Goal: Information Seeking & Learning: Learn about a topic

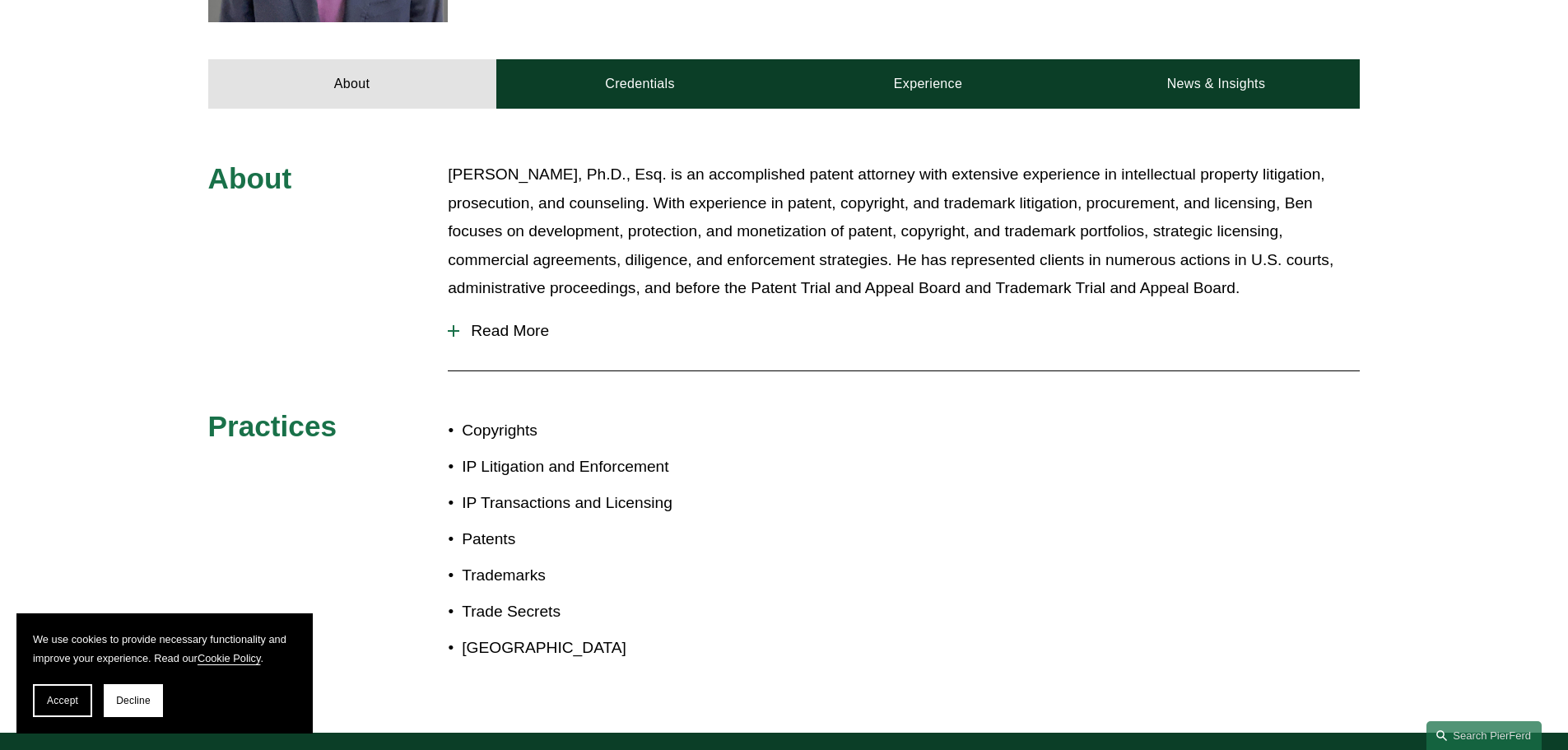
scroll to position [624, 0]
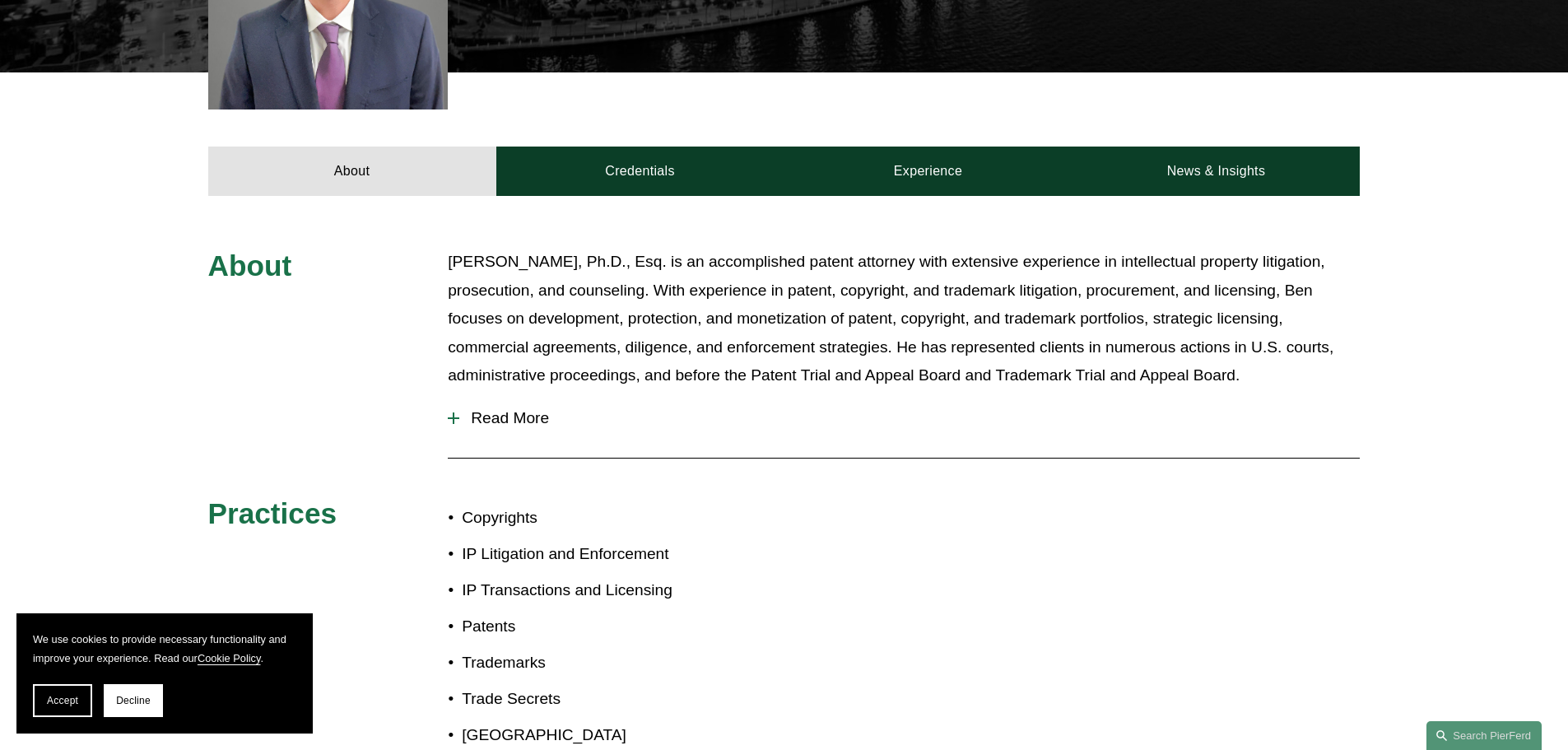
click at [511, 409] on span "Read More" at bounding box center [909, 419] width 900 height 18
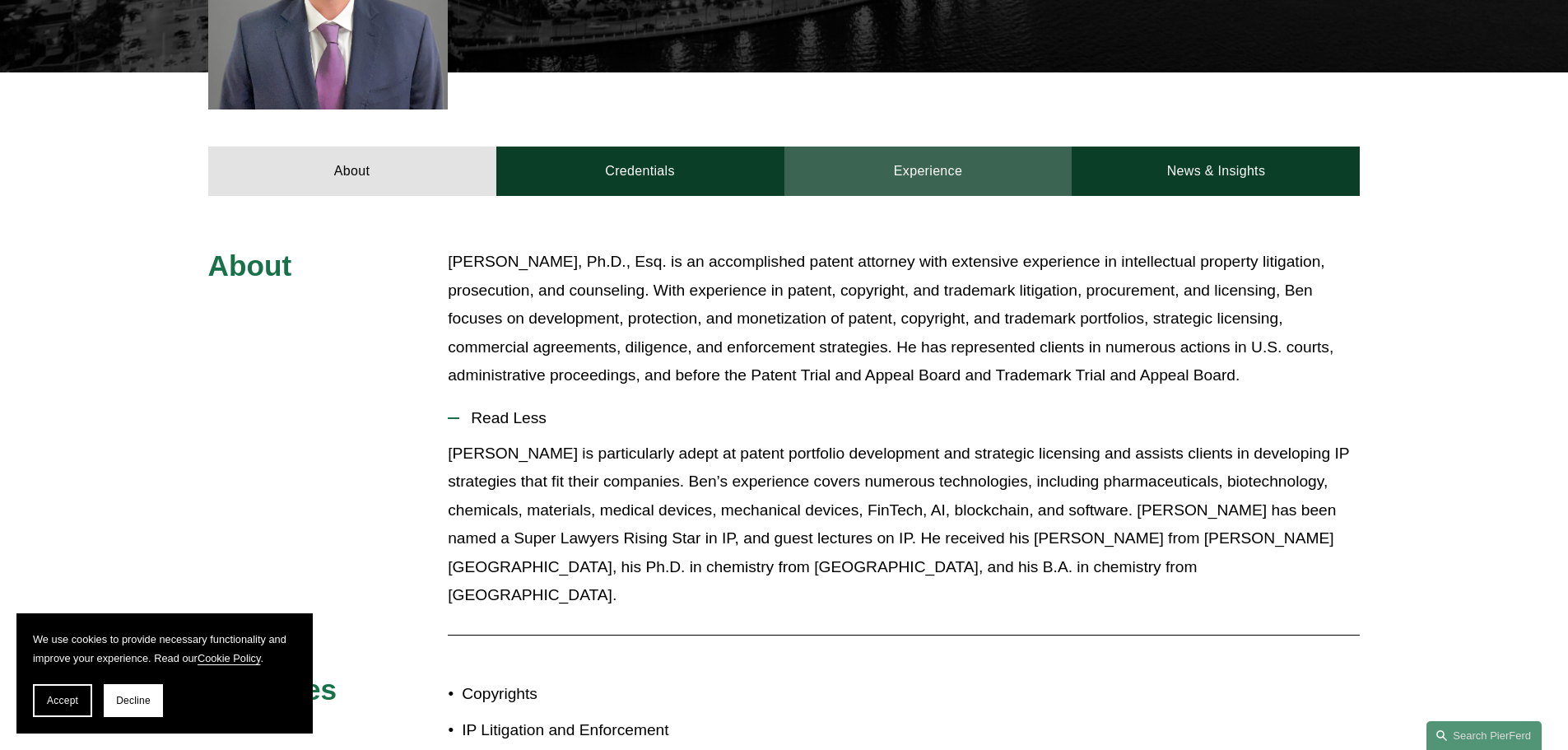
click at [900, 147] on link "Experience" at bounding box center [929, 172] width 288 height 50
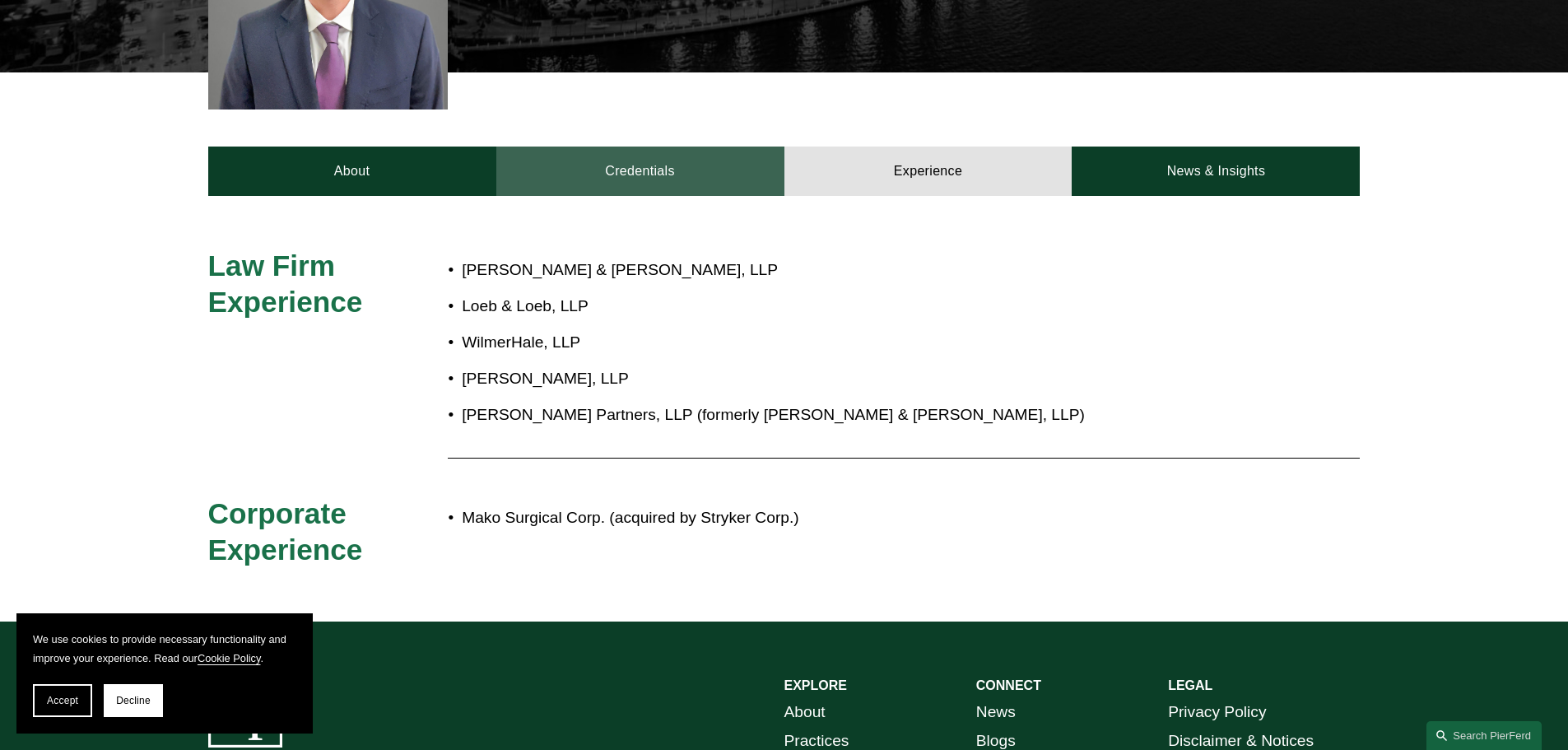
click at [707, 152] on link "Credentials" at bounding box center [640, 172] width 288 height 50
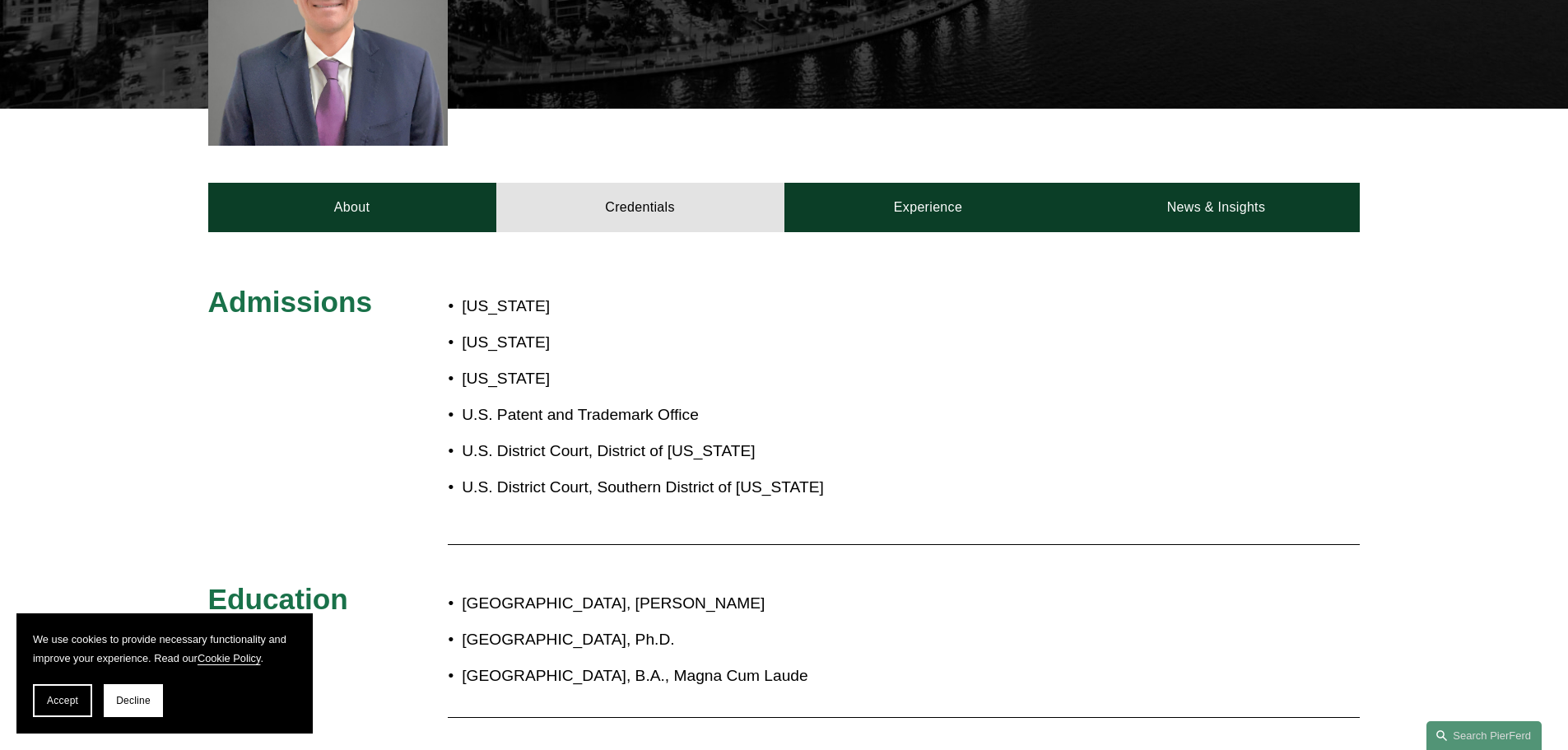
scroll to position [509, 0]
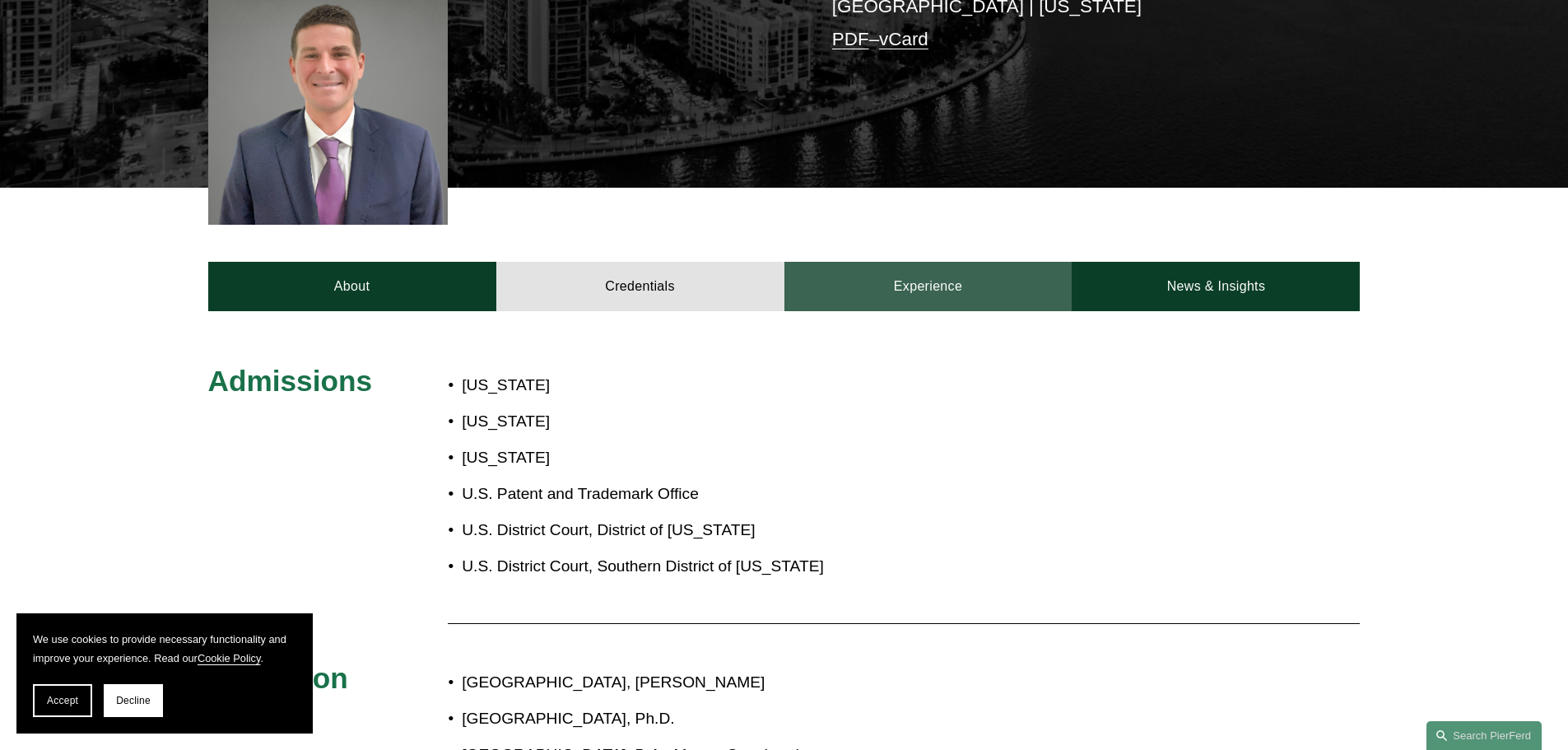
click at [1062, 262] on link "Experience" at bounding box center [929, 287] width 288 height 50
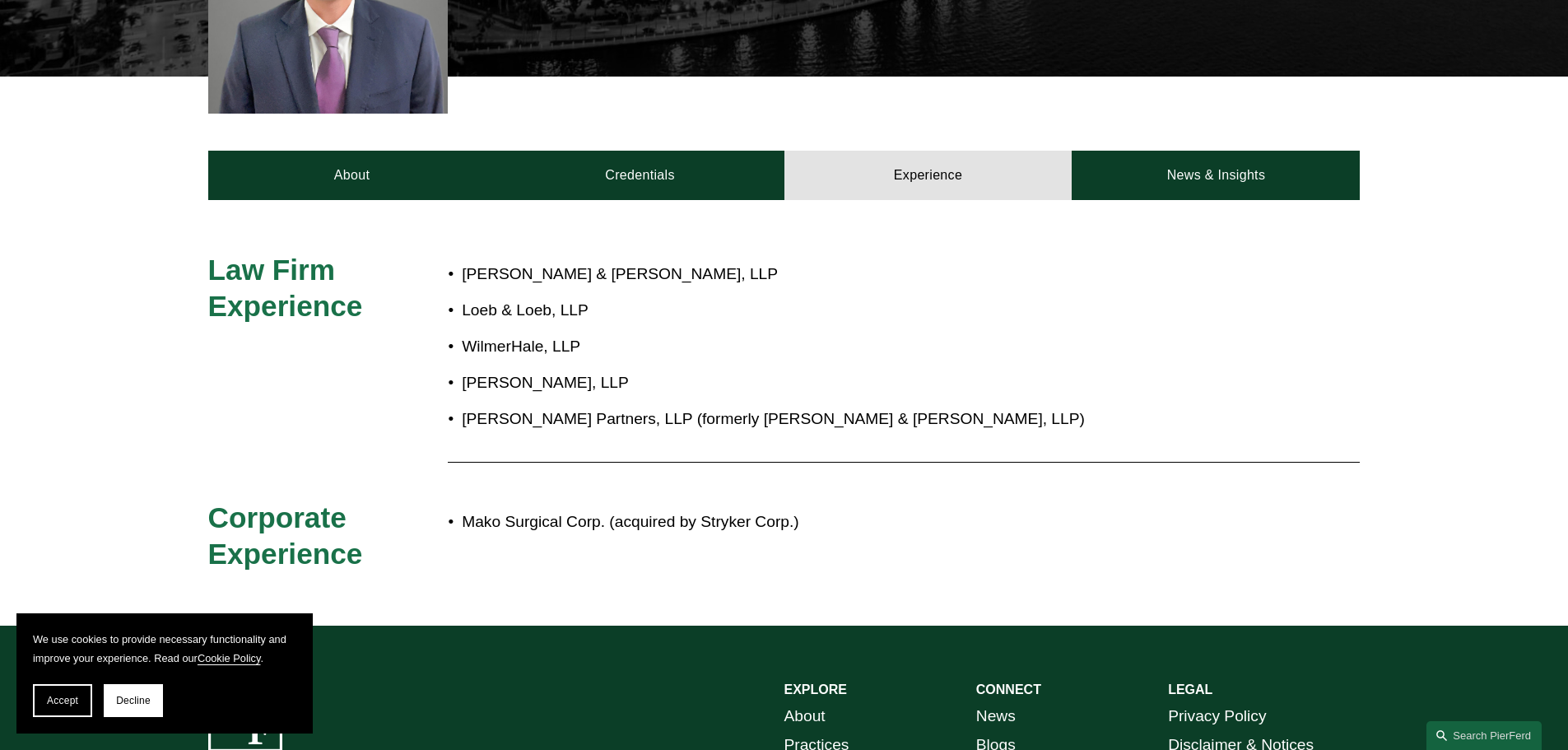
scroll to position [591, 0]
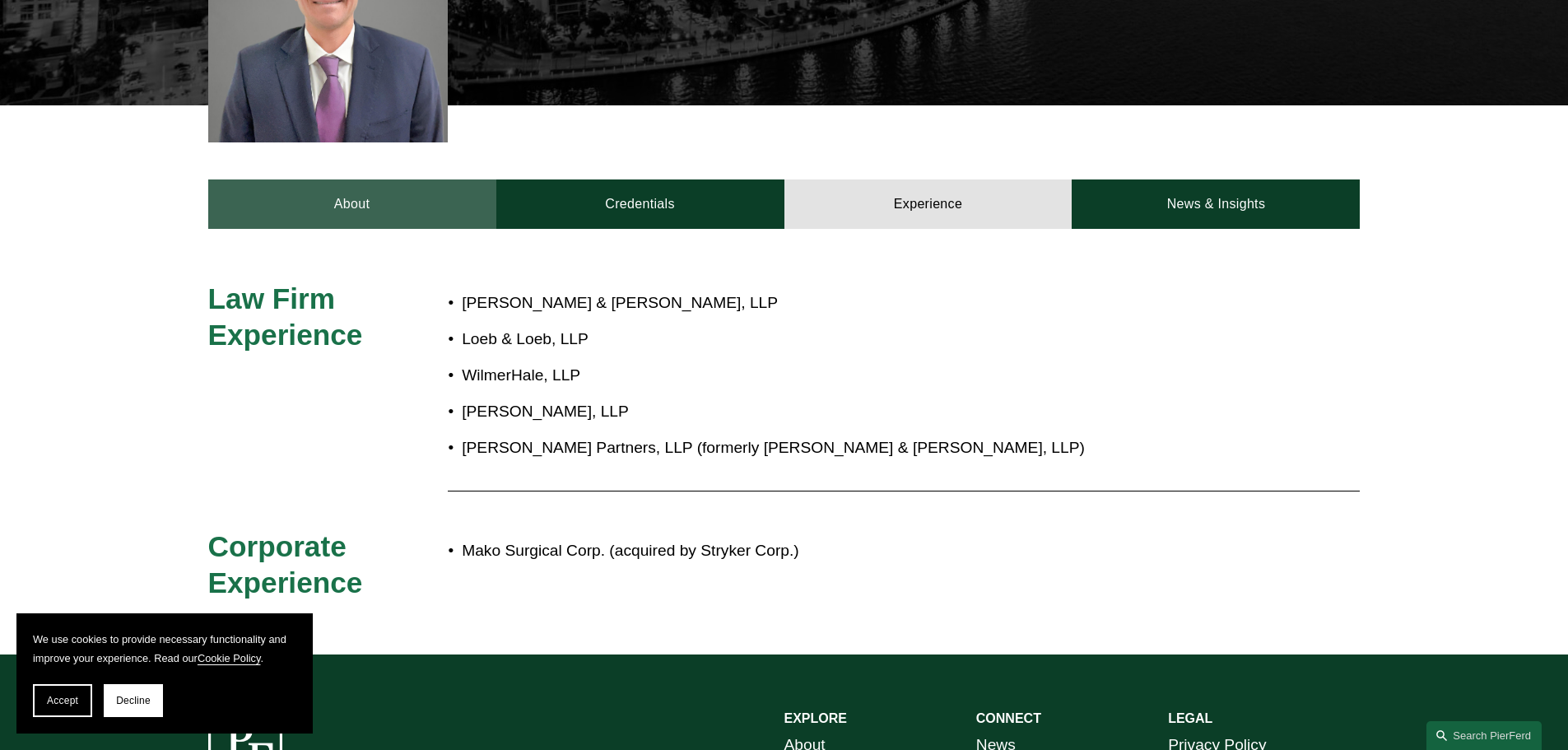
click at [414, 182] on link "About" at bounding box center [352, 205] width 288 height 50
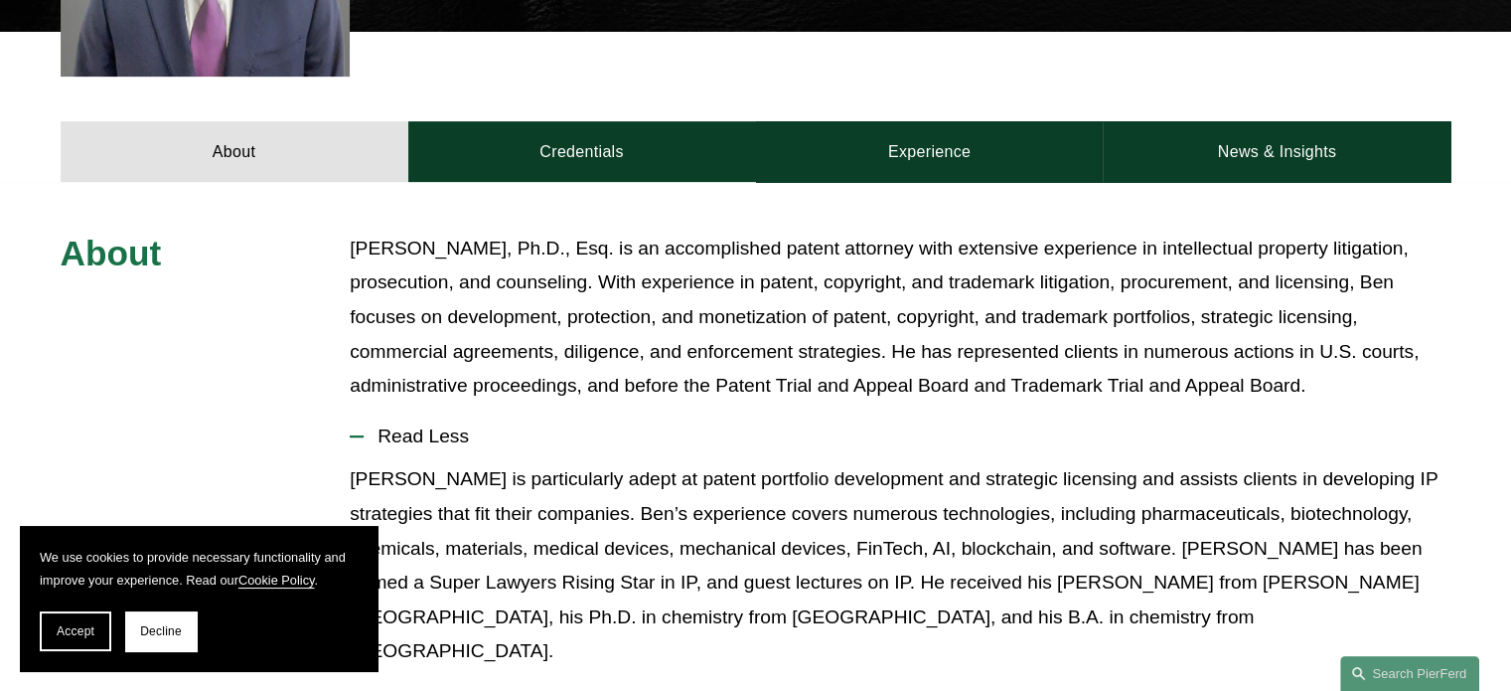
scroll to position [833, 0]
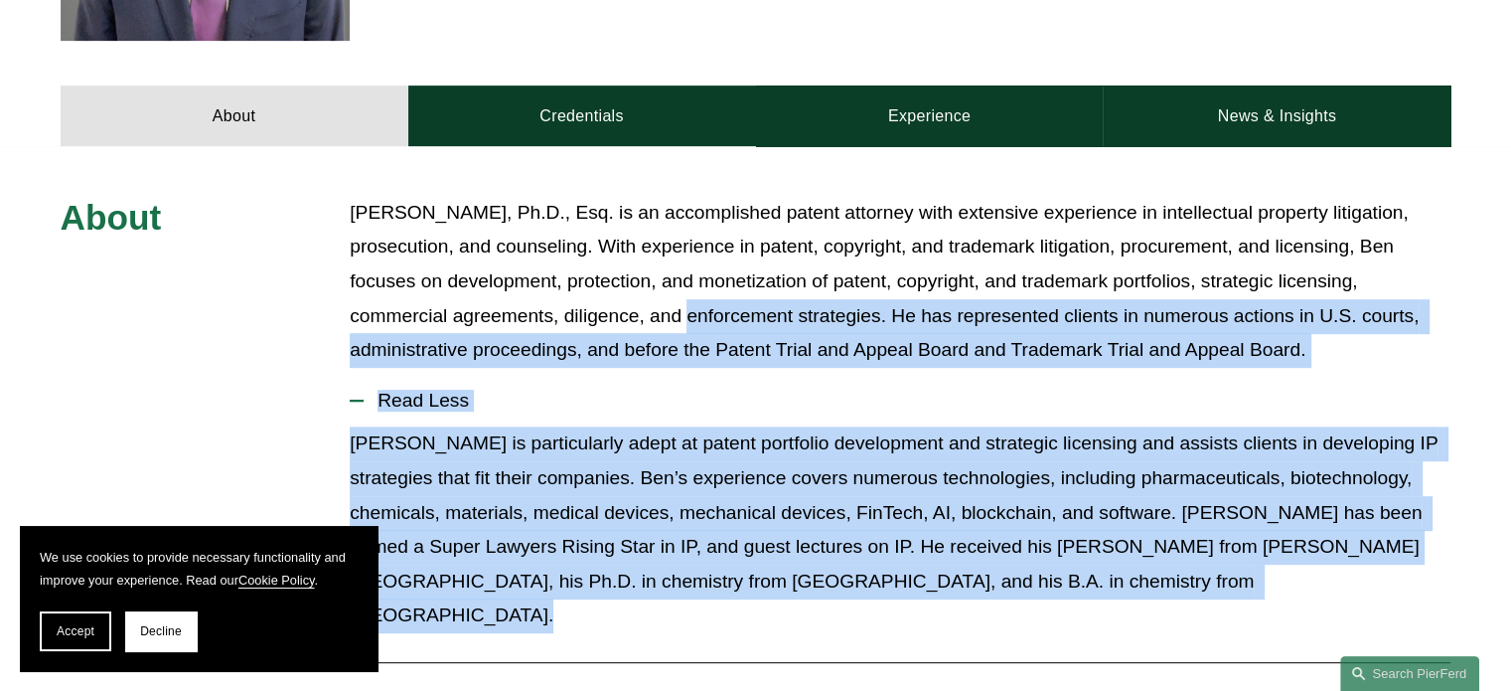
drag, startPoint x: 1415, startPoint y: 577, endPoint x: 685, endPoint y: 284, distance: 786.9
click at [685, 284] on div "About Benjamin Dach, Ph.D., Esq. is an accomplished patent attorney with extens…" at bounding box center [755, 616] width 1511 height 841
click at [685, 284] on p "Benjamin Dach, Ph.D., Esq. is an accomplished patent attorney with extensive ex…" at bounding box center [900, 282] width 1101 height 172
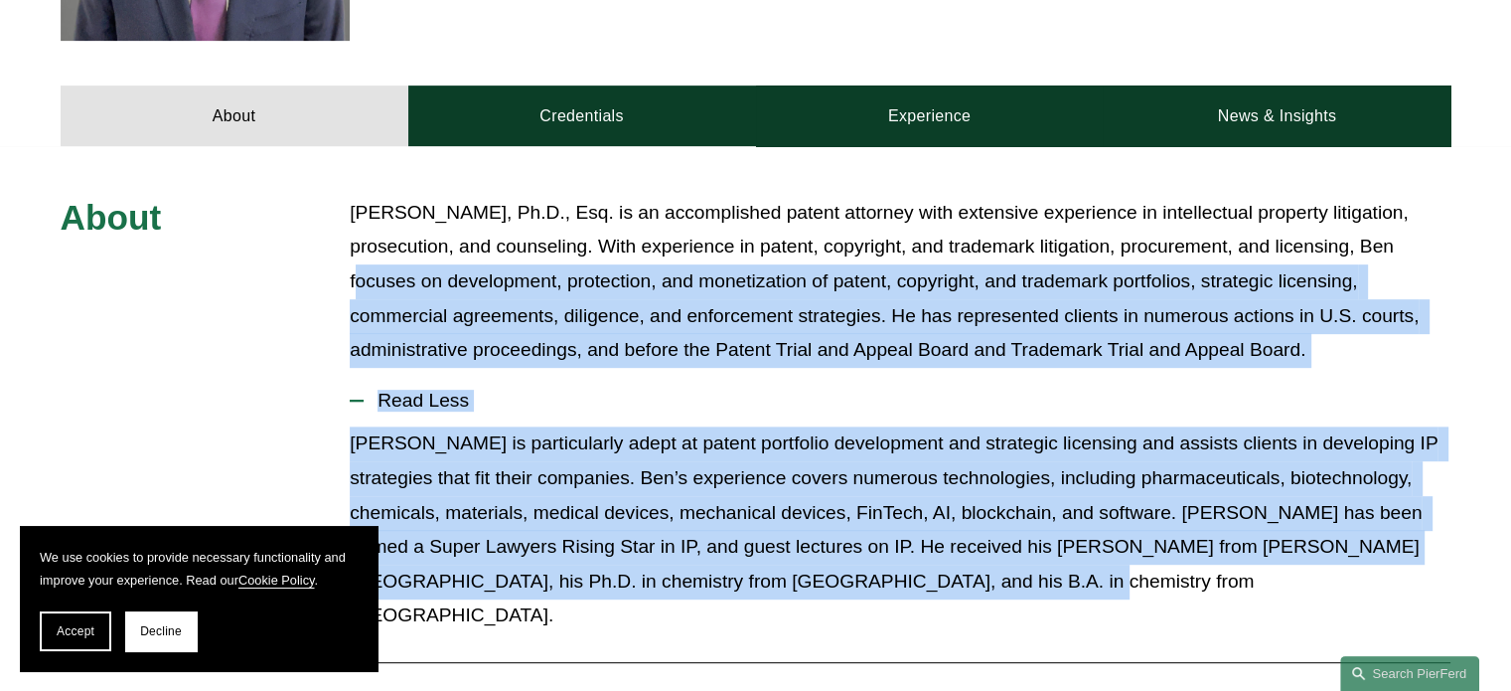
drag, startPoint x: 993, startPoint y: 540, endPoint x: 356, endPoint y: 232, distance: 707.0
click at [356, 232] on div "About Benjamin Dach, Ph.D., Esq. is an accomplished patent attorney with extens…" at bounding box center [755, 616] width 1511 height 841
click at [356, 232] on p "Benjamin Dach, Ph.D., Esq. is an accomplished patent attorney with extensive ex…" at bounding box center [900, 282] width 1101 height 172
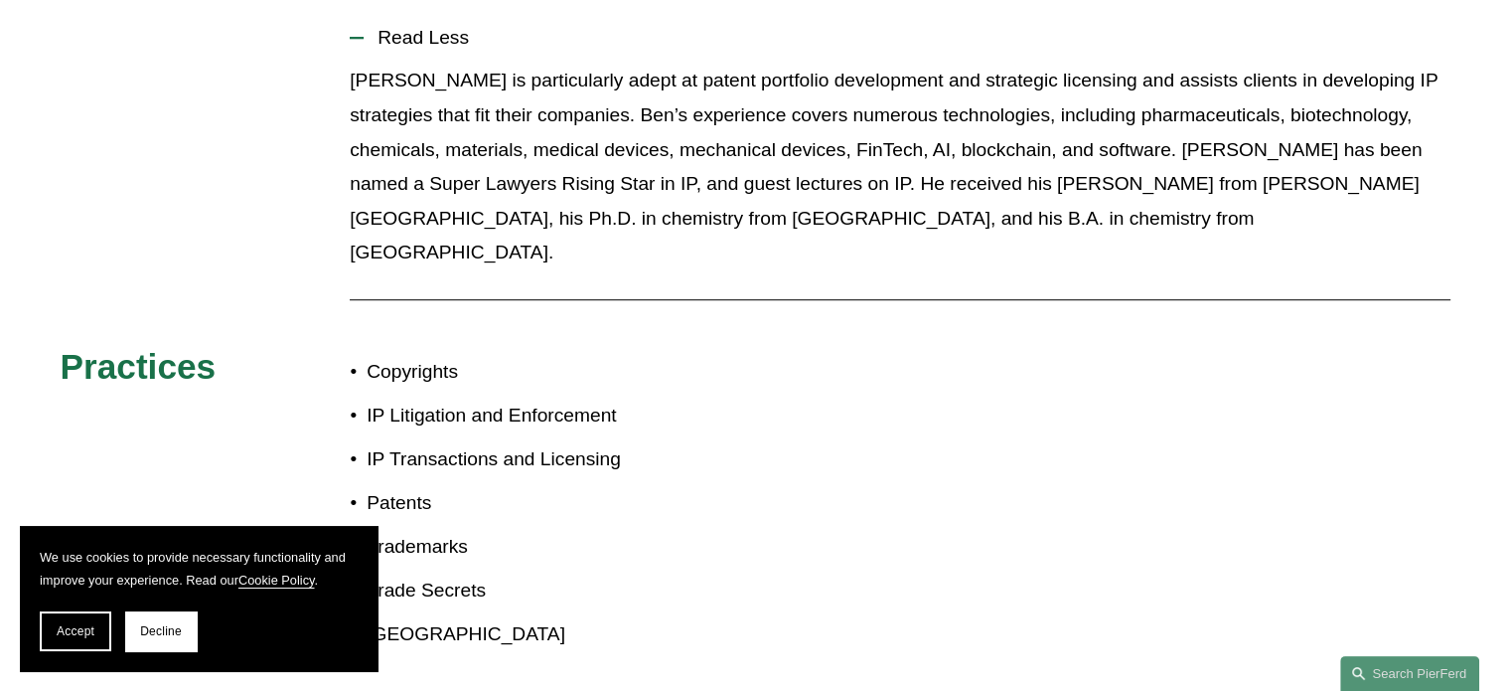
scroll to position [1031, 0]
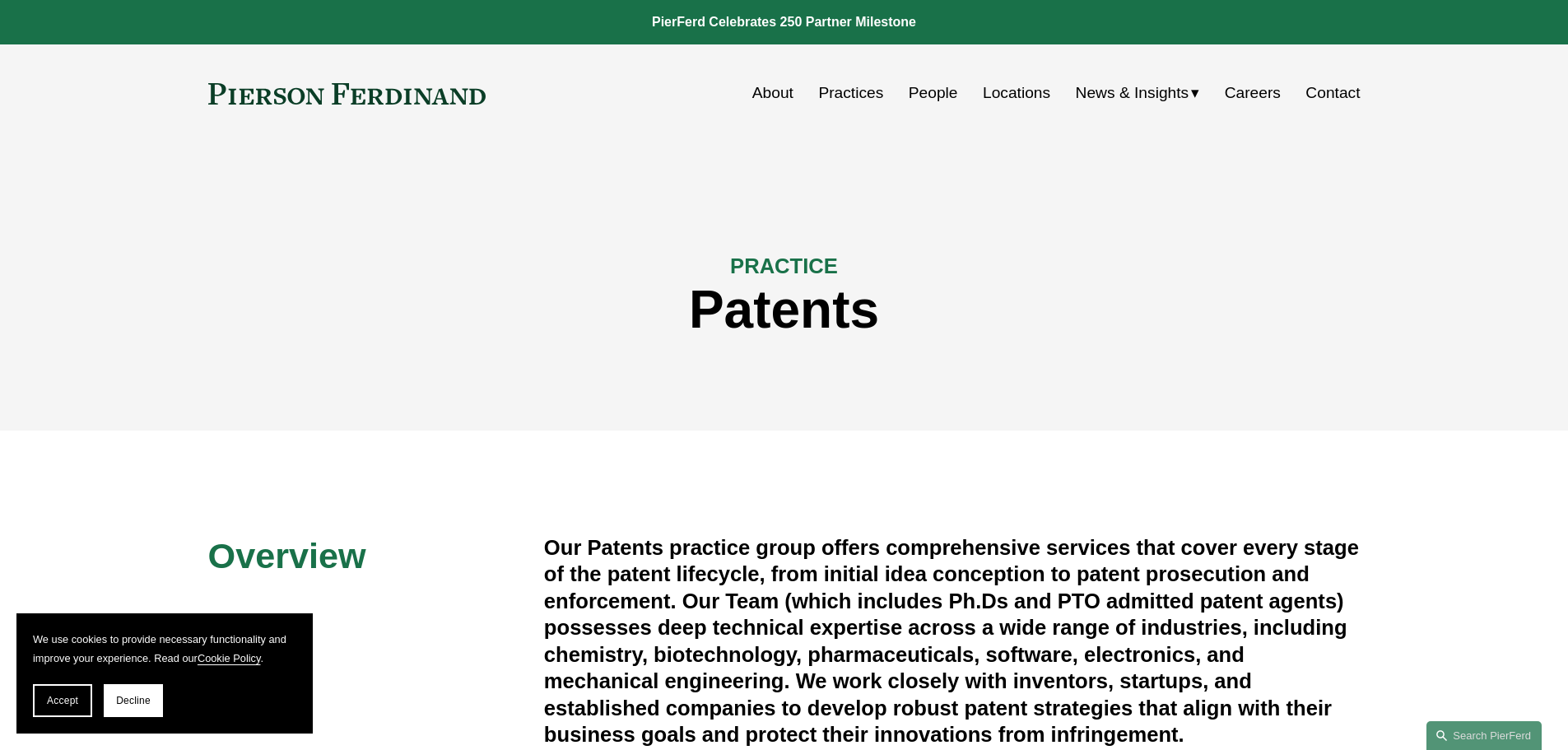
click at [909, 99] on link "People" at bounding box center [934, 93] width 50 height 31
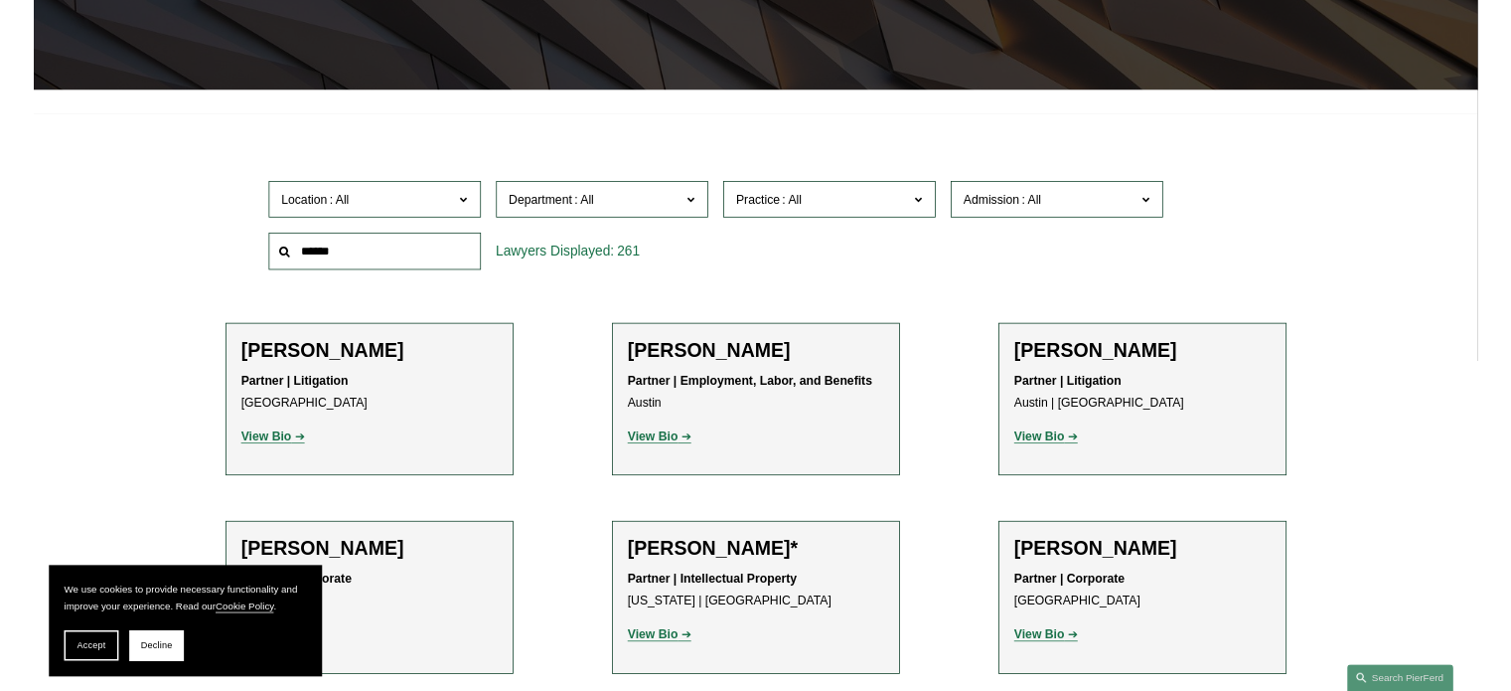
scroll to position [397, 0]
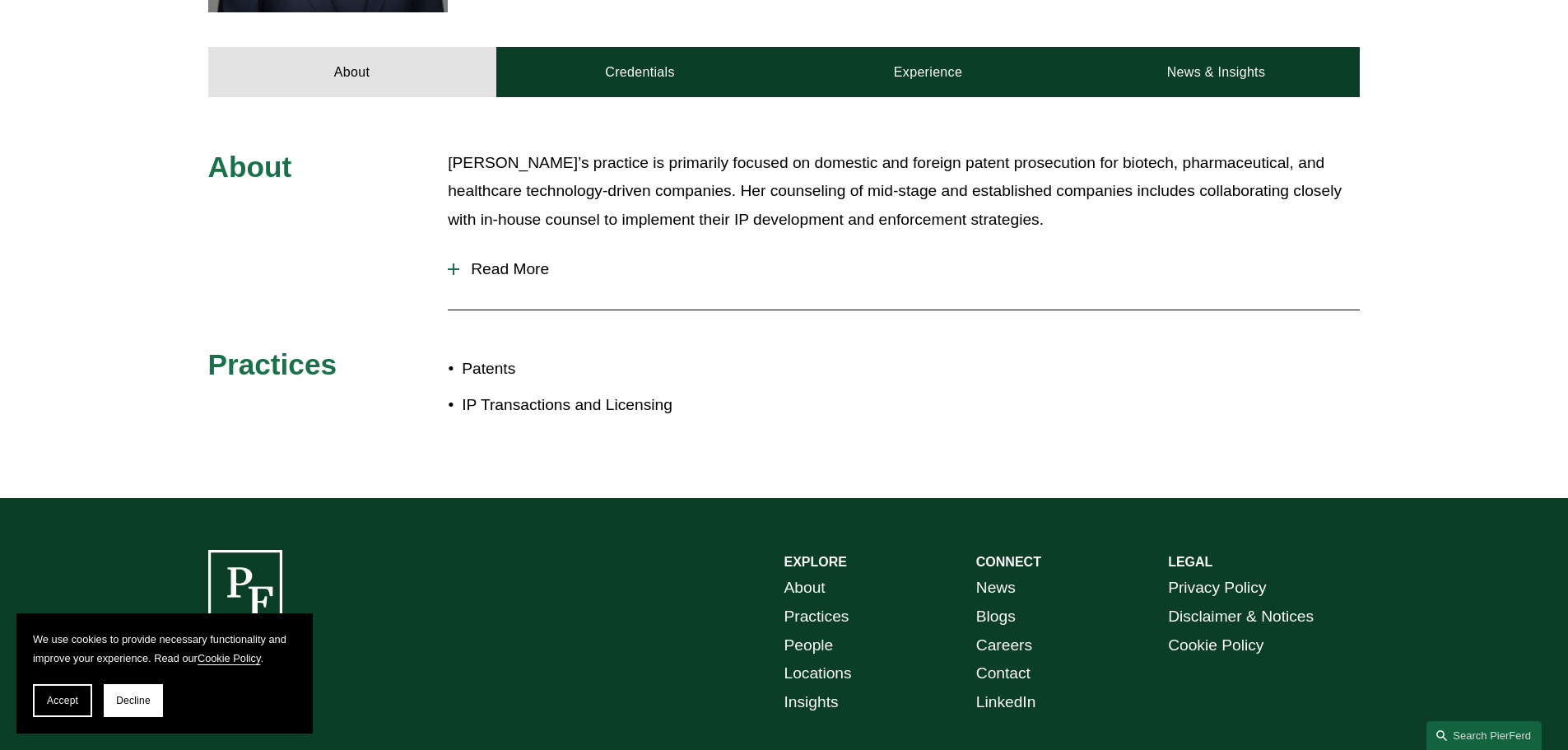
scroll to position [887, 0]
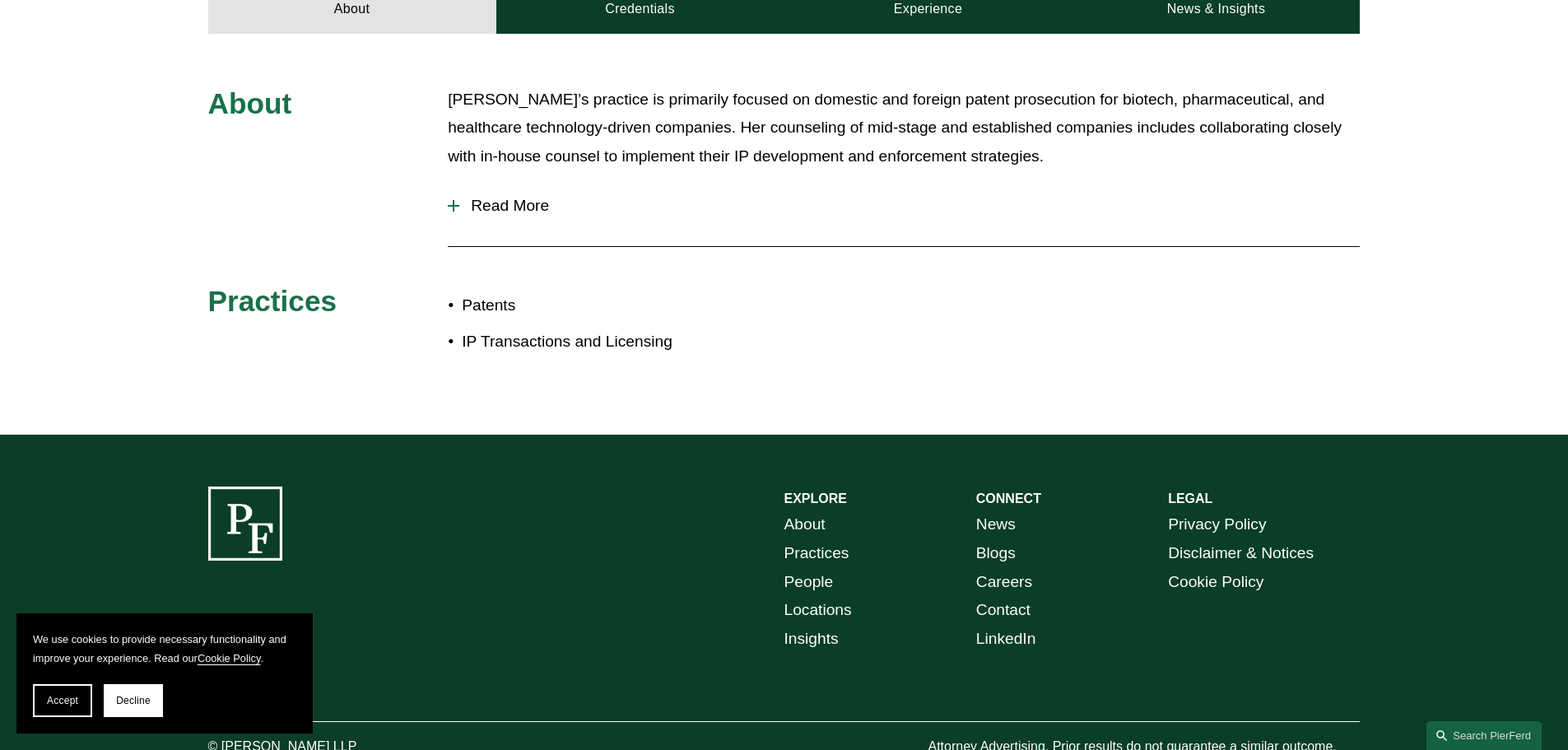
click at [502, 196] on span "Read More" at bounding box center [909, 206] width 900 height 18
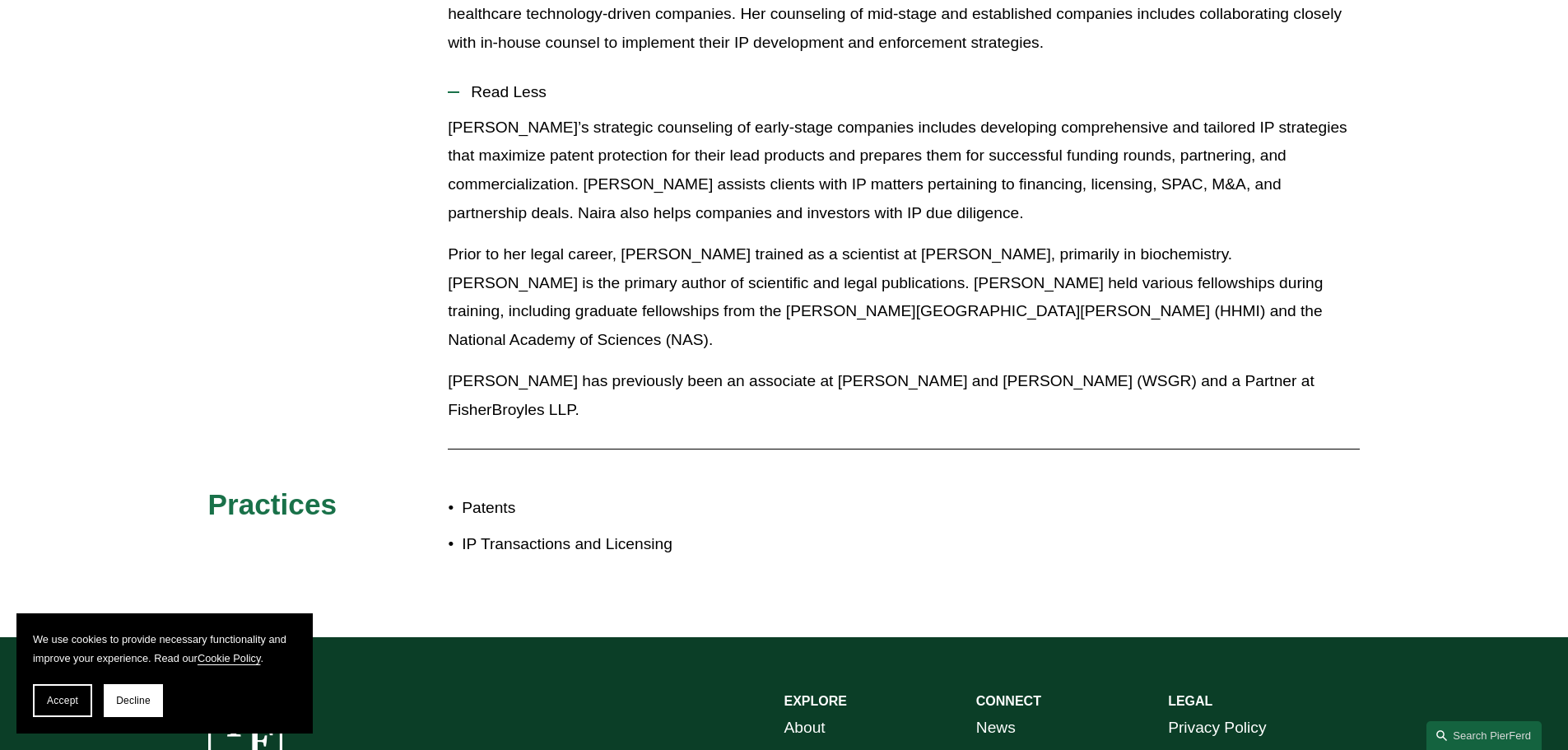
scroll to position [1052, 0]
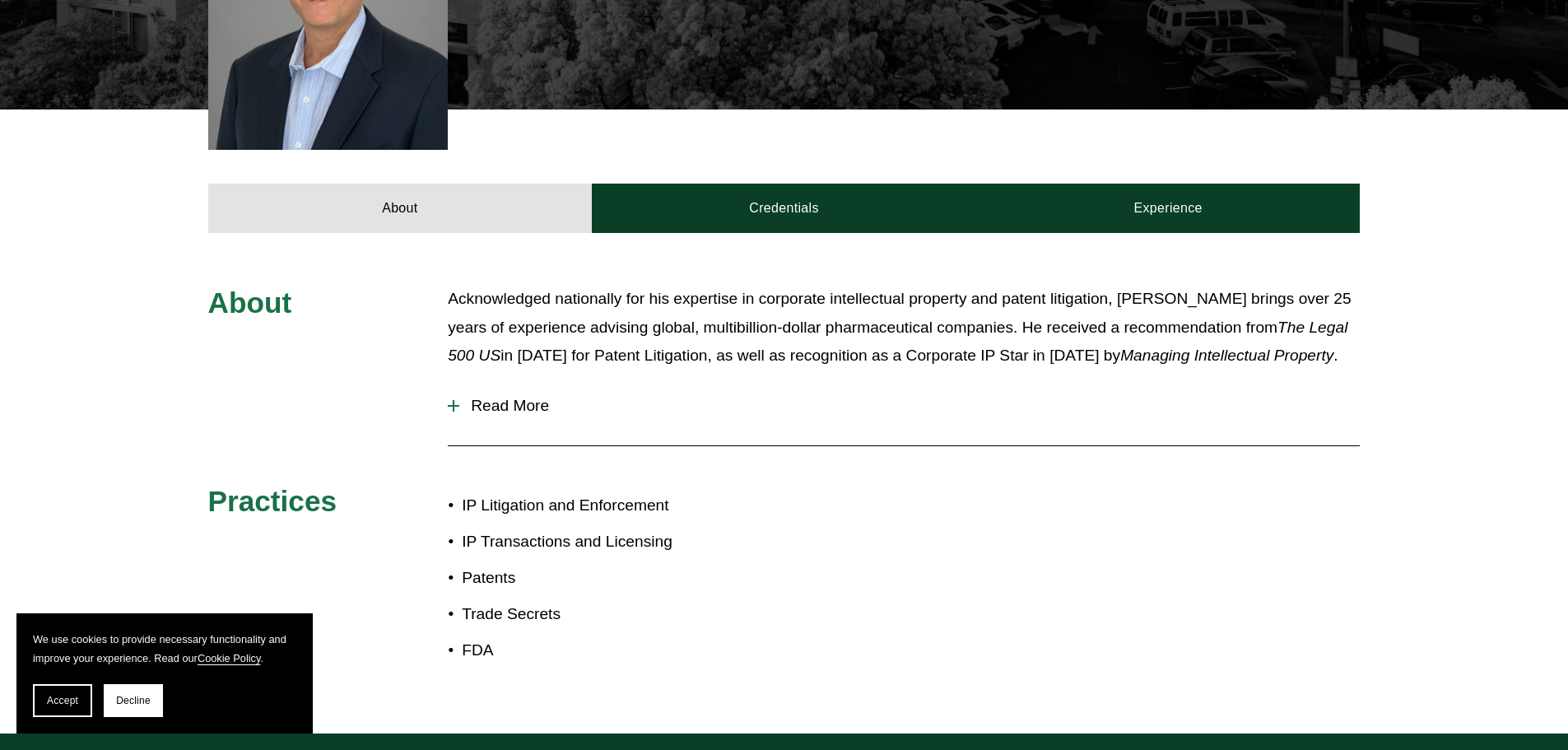
scroll to position [577, 0]
drag, startPoint x: 566, startPoint y: 469, endPoint x: 501, endPoint y: 365, distance: 122.6
click at [501, 365] on div "About Acknowledged nationally for his expertise in corporate intellectual prope…" at bounding box center [784, 483] width 1568 height 397
click at [501, 385] on button "Read More" at bounding box center [904, 406] width 912 height 43
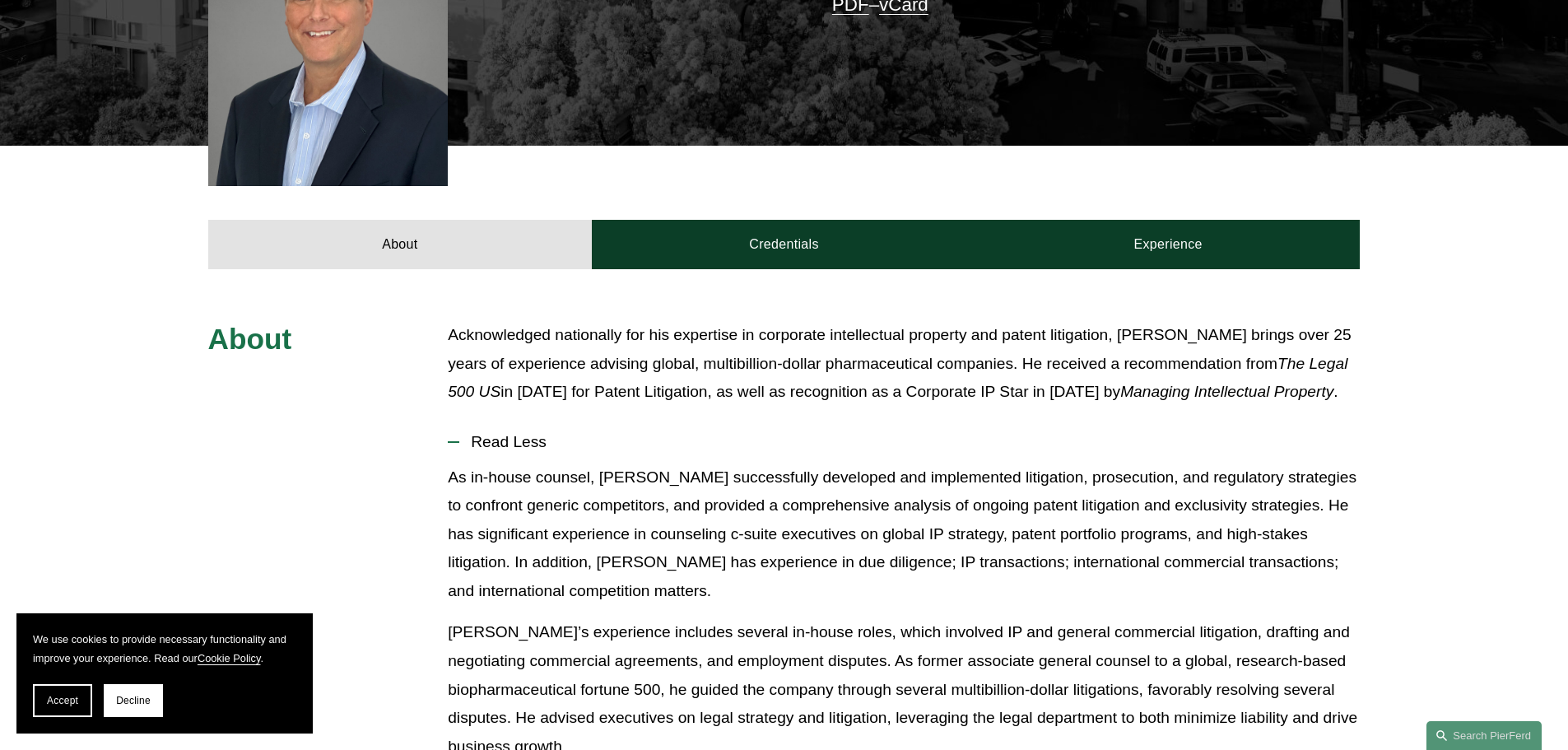
drag, startPoint x: 501, startPoint y: 365, endPoint x: 504, endPoint y: 346, distance: 19.2
click at [504, 346] on div "About Acknowledged nationally for his expertise in corporate intellectual prope…" at bounding box center [784, 670] width 1568 height 700
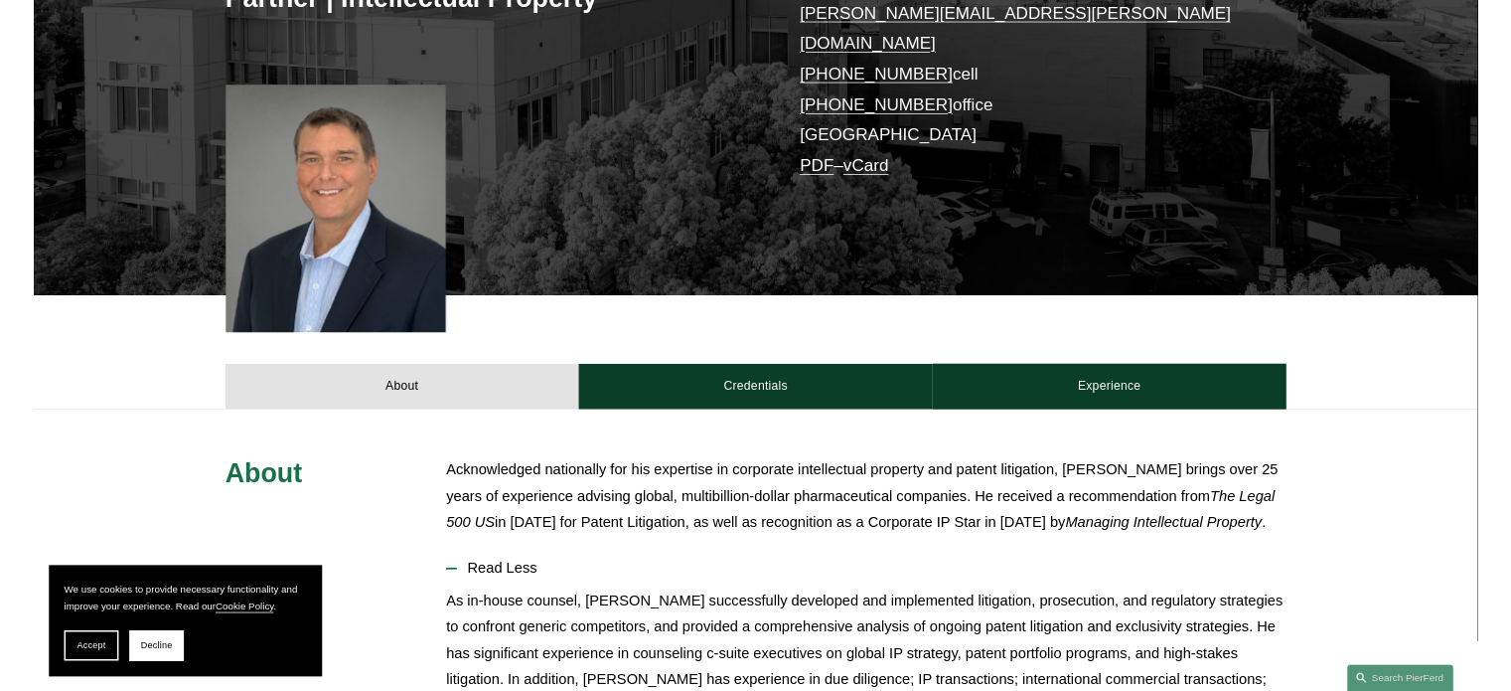
scroll to position [596, 0]
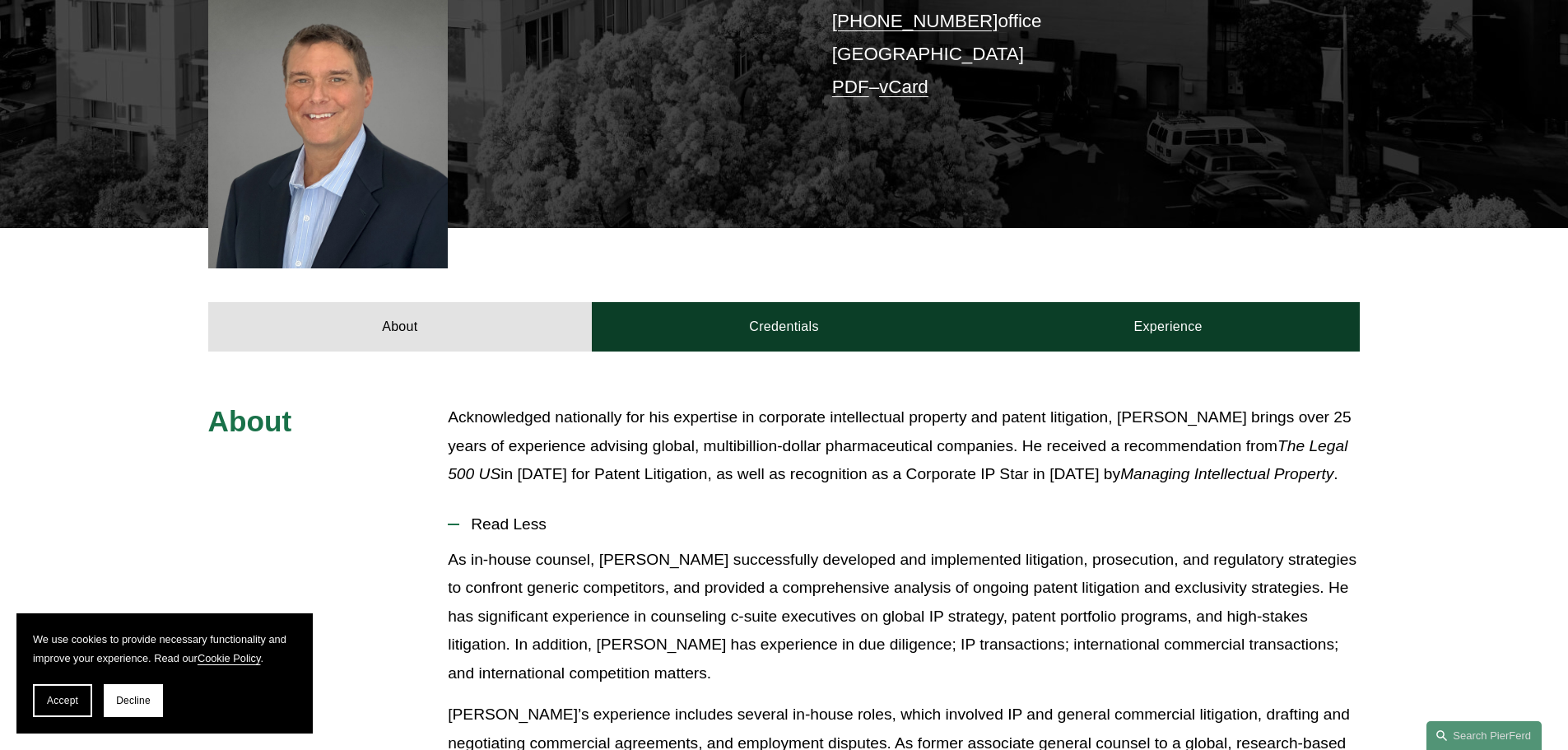
click at [767, 554] on p "As in-house counsel, [PERSON_NAME] successfully developed and implemented litig…" at bounding box center [904, 617] width 912 height 143
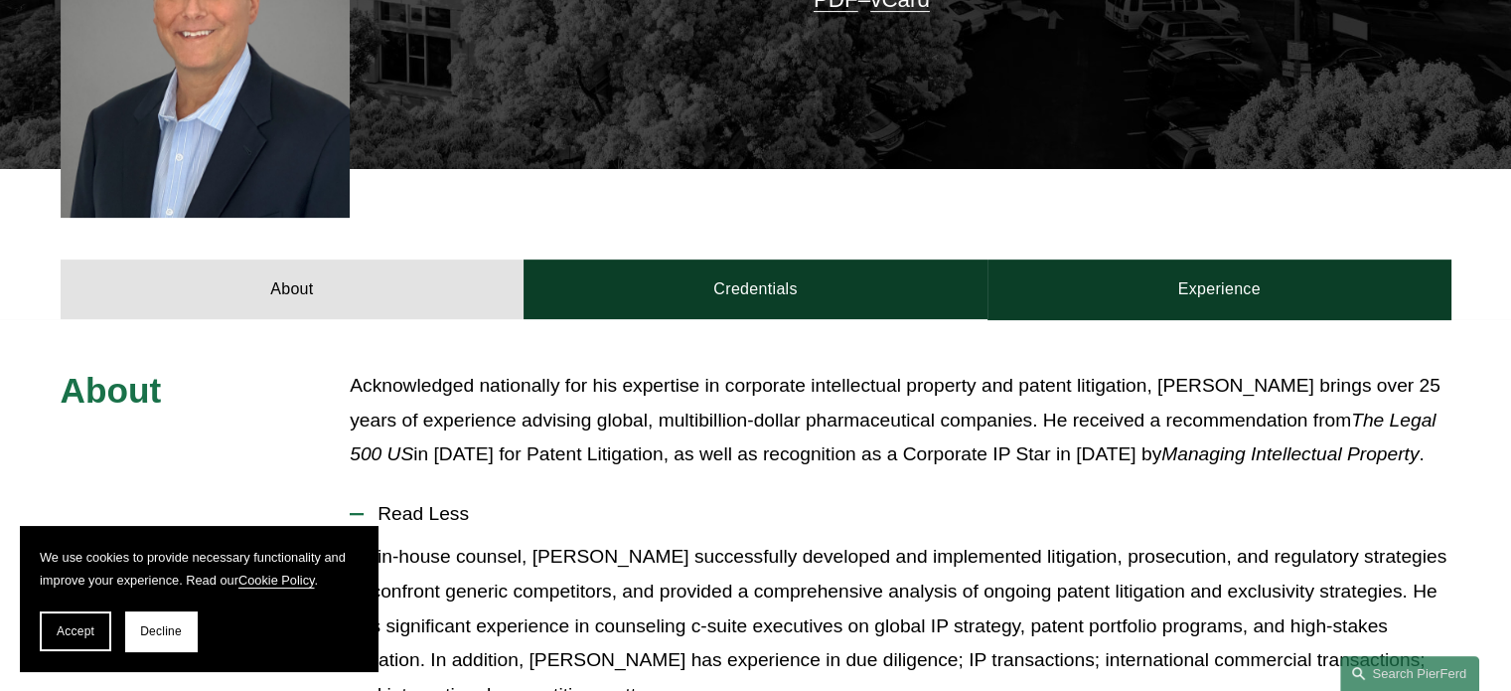
scroll to position [795, 0]
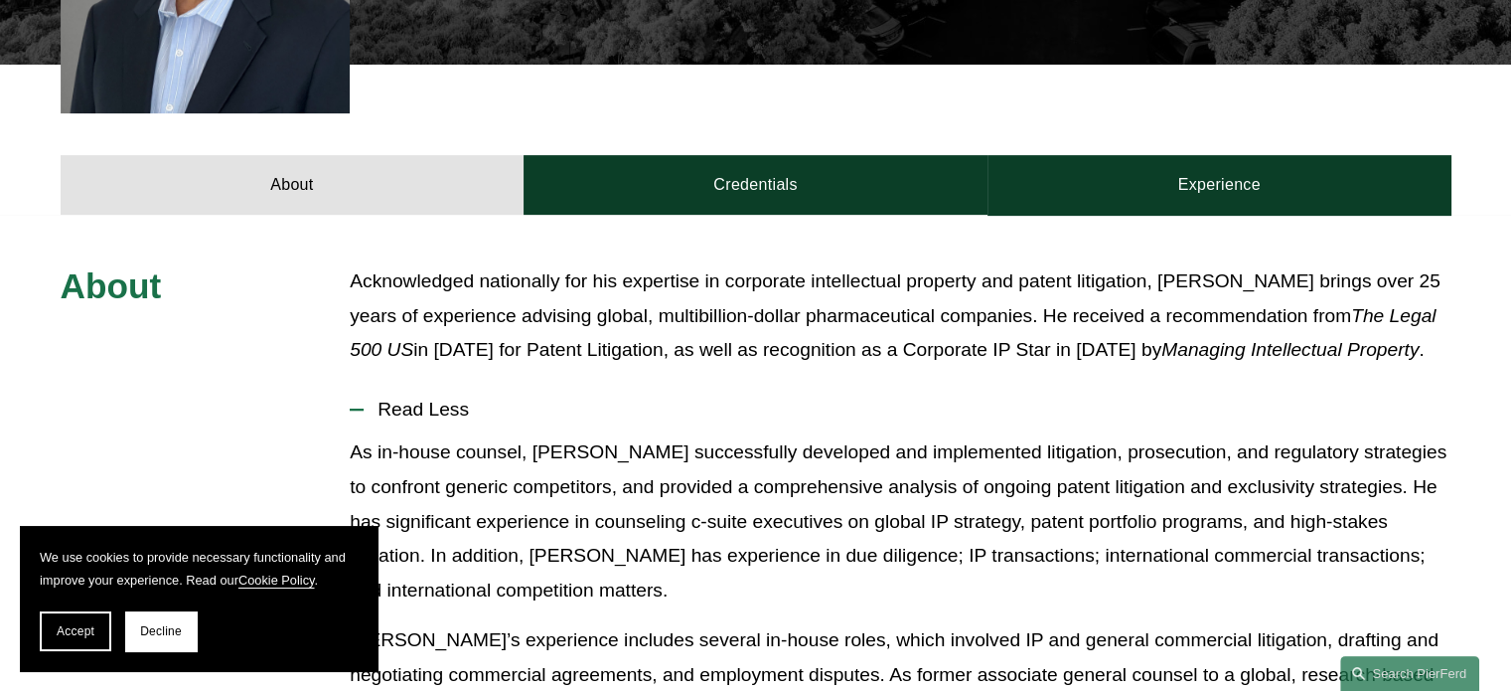
click at [811, 520] on p "As in-house counsel, [PERSON_NAME] successfully developed and implemented litig…" at bounding box center [900, 521] width 1101 height 172
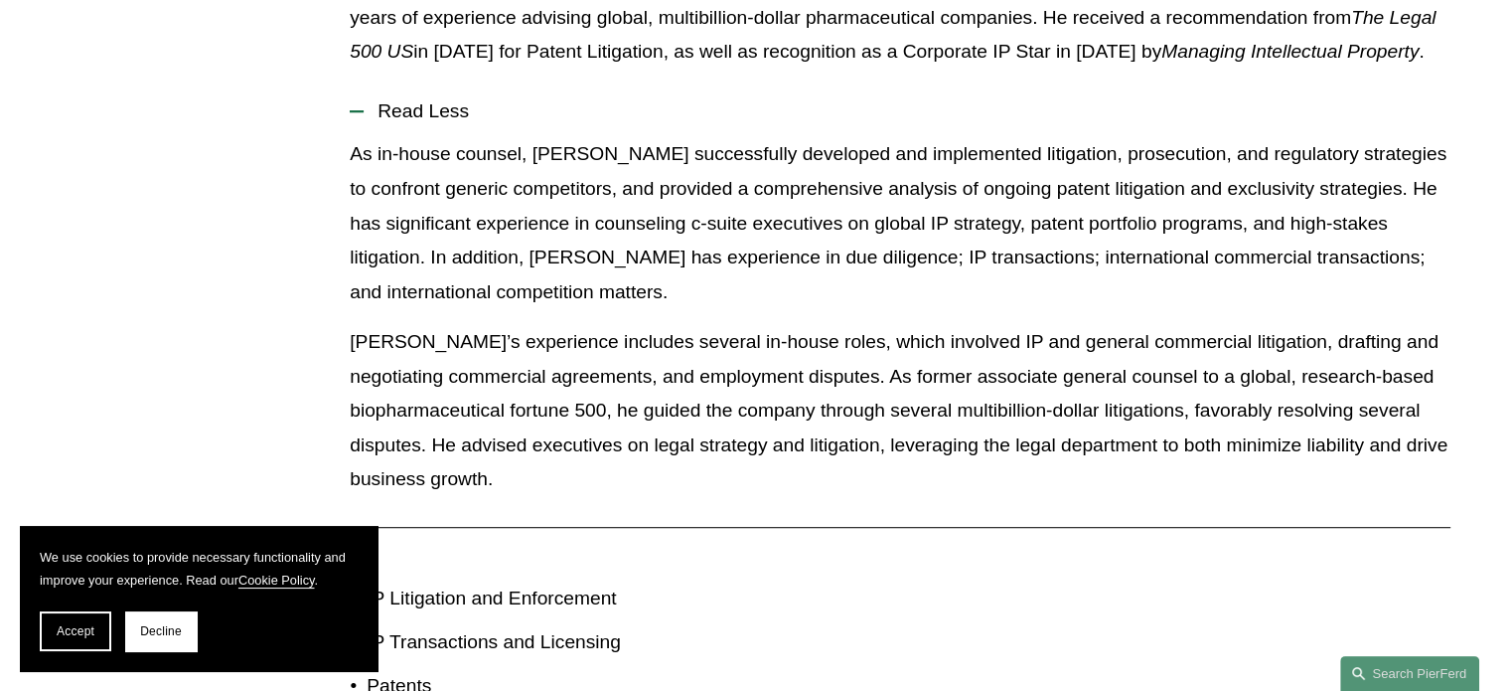
scroll to position [1391, 0]
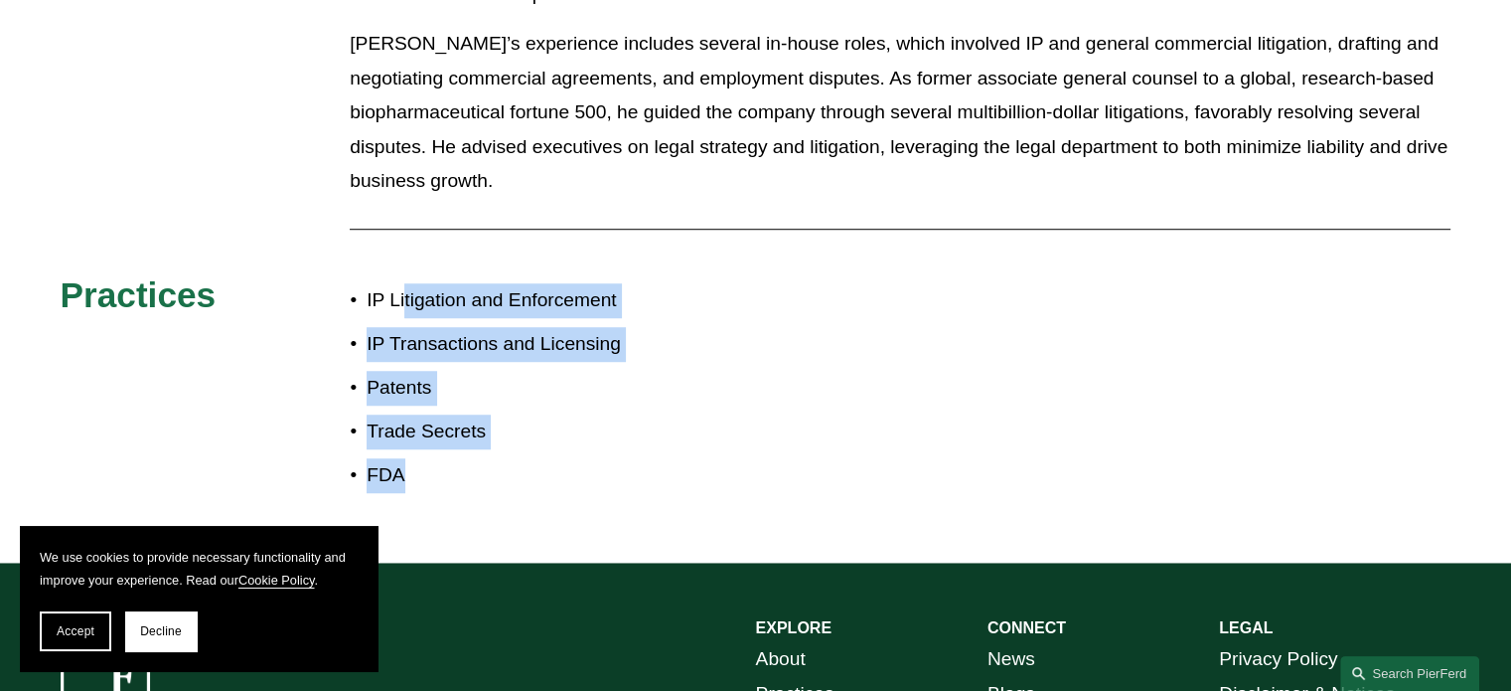
drag, startPoint x: 552, startPoint y: 415, endPoint x: 405, endPoint y: 193, distance: 266.8
click at [405, 193] on div "About Acknowledged nationally for his expertise in corporate intellectual prope…" at bounding box center [755, 90] width 1511 height 845
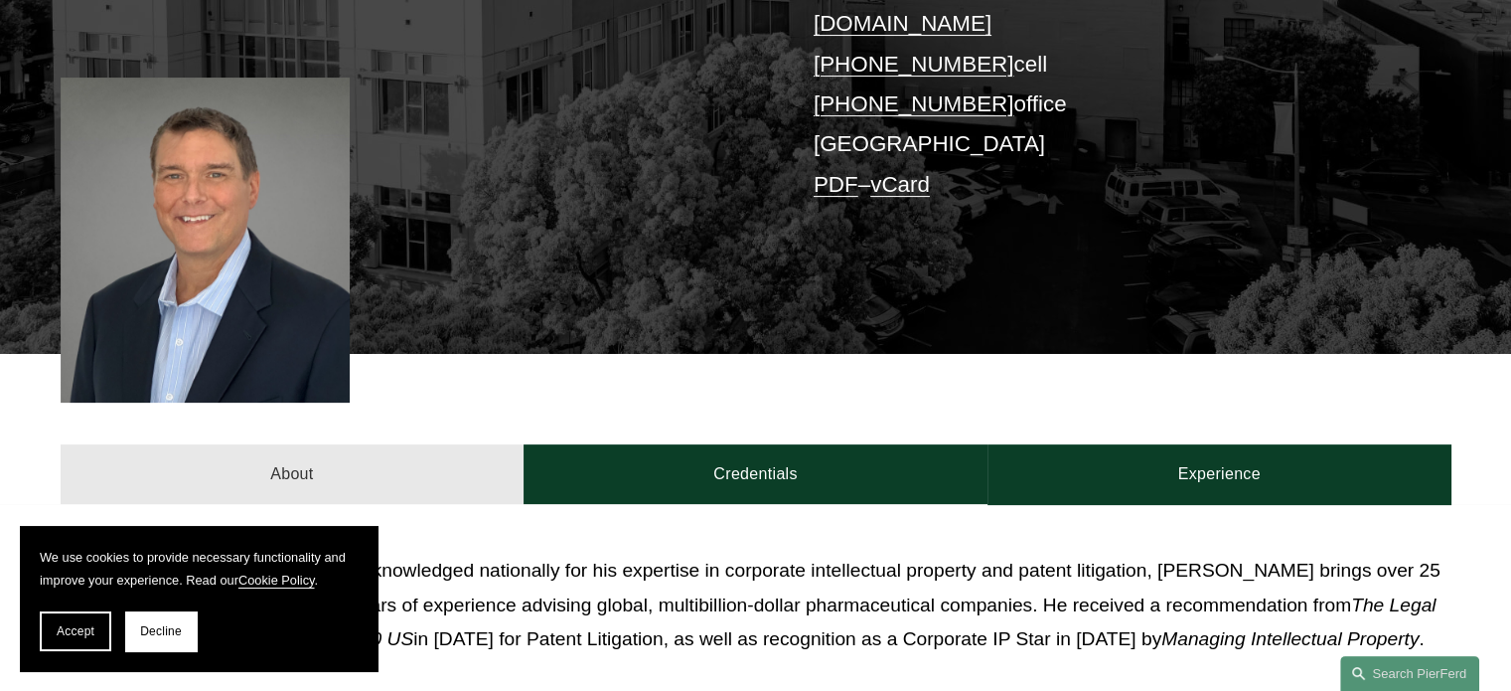
scroll to position [397, 0]
